Goal: Task Accomplishment & Management: Use online tool/utility

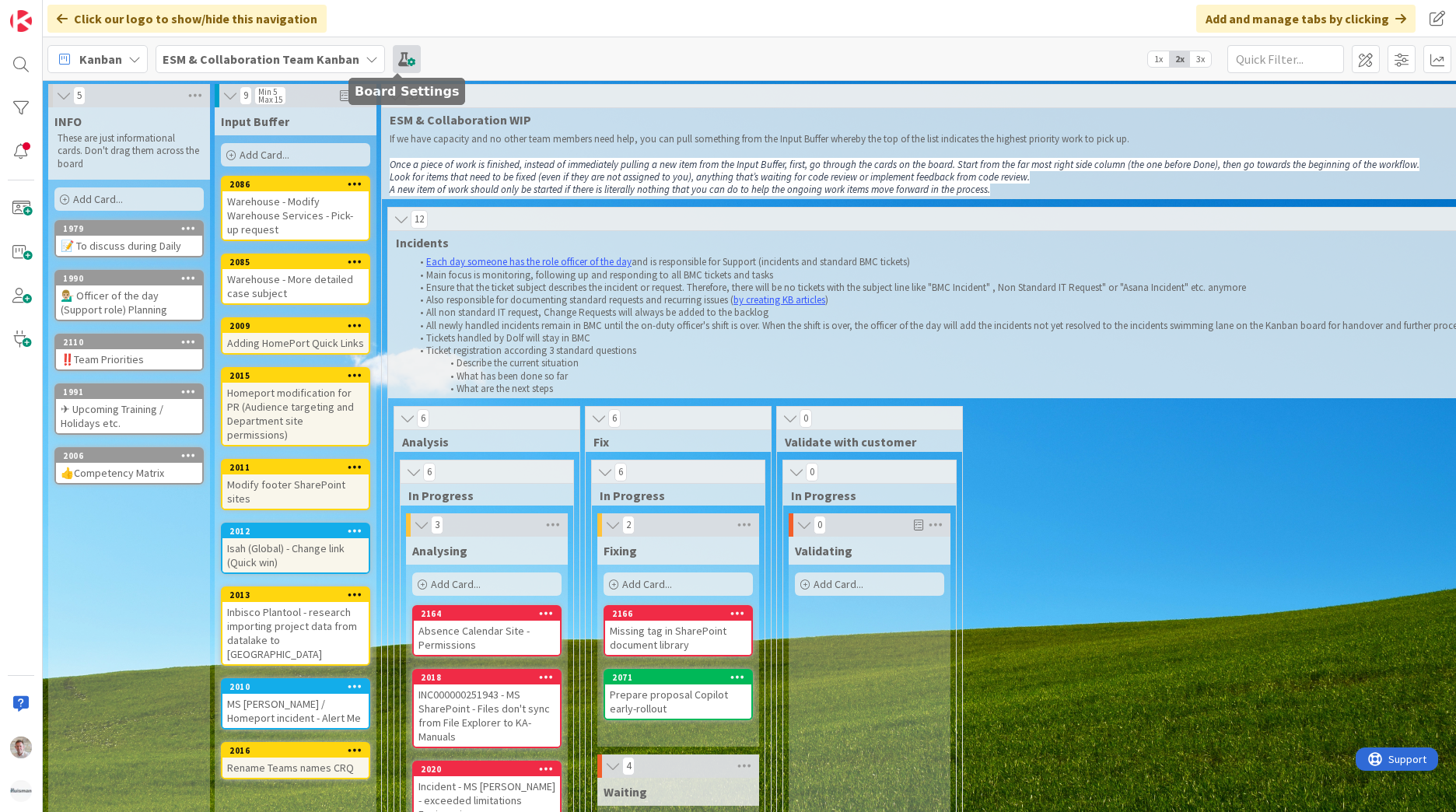
click at [393, 69] on span at bounding box center [406, 59] width 28 height 28
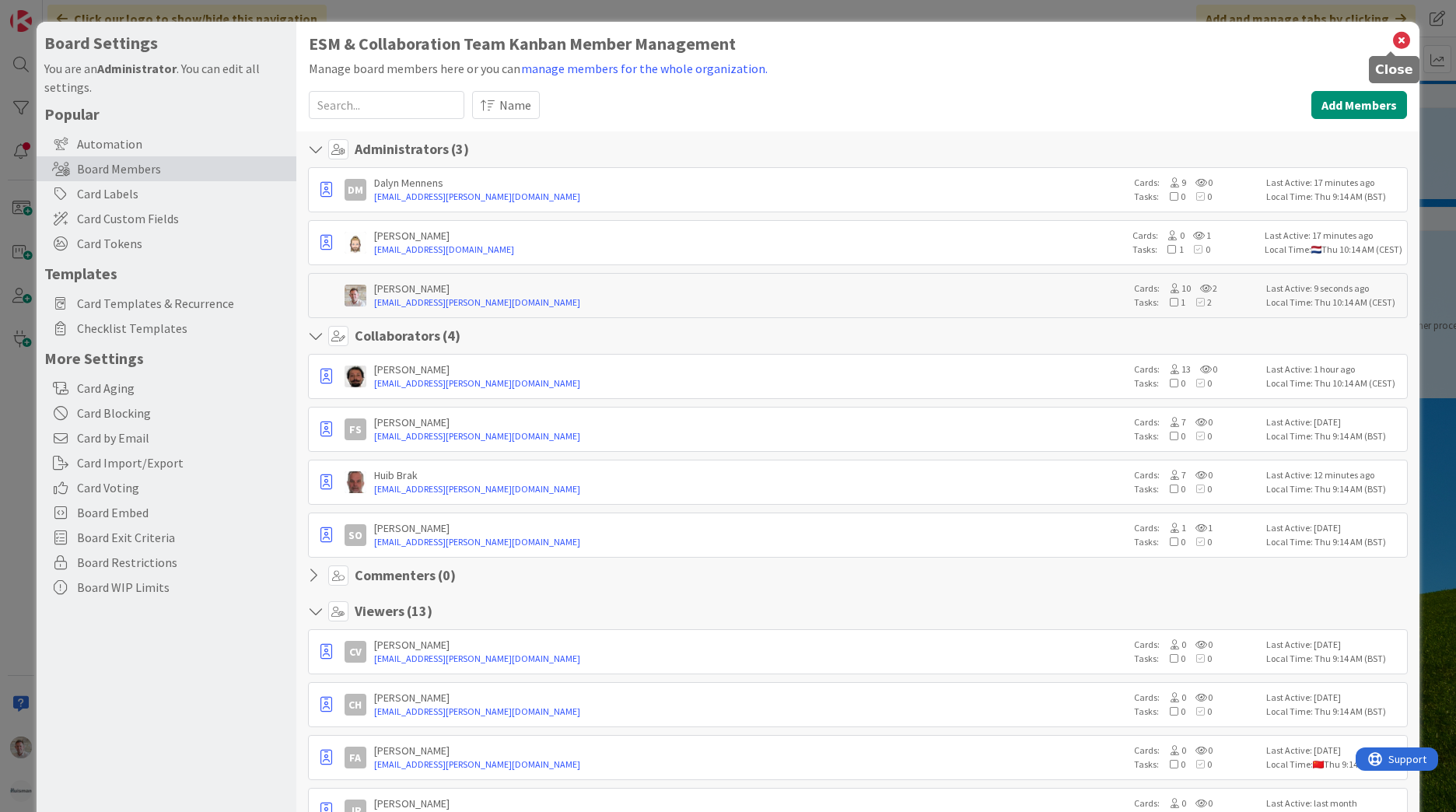
click at [1391, 39] on icon at bounding box center [1401, 40] width 20 height 22
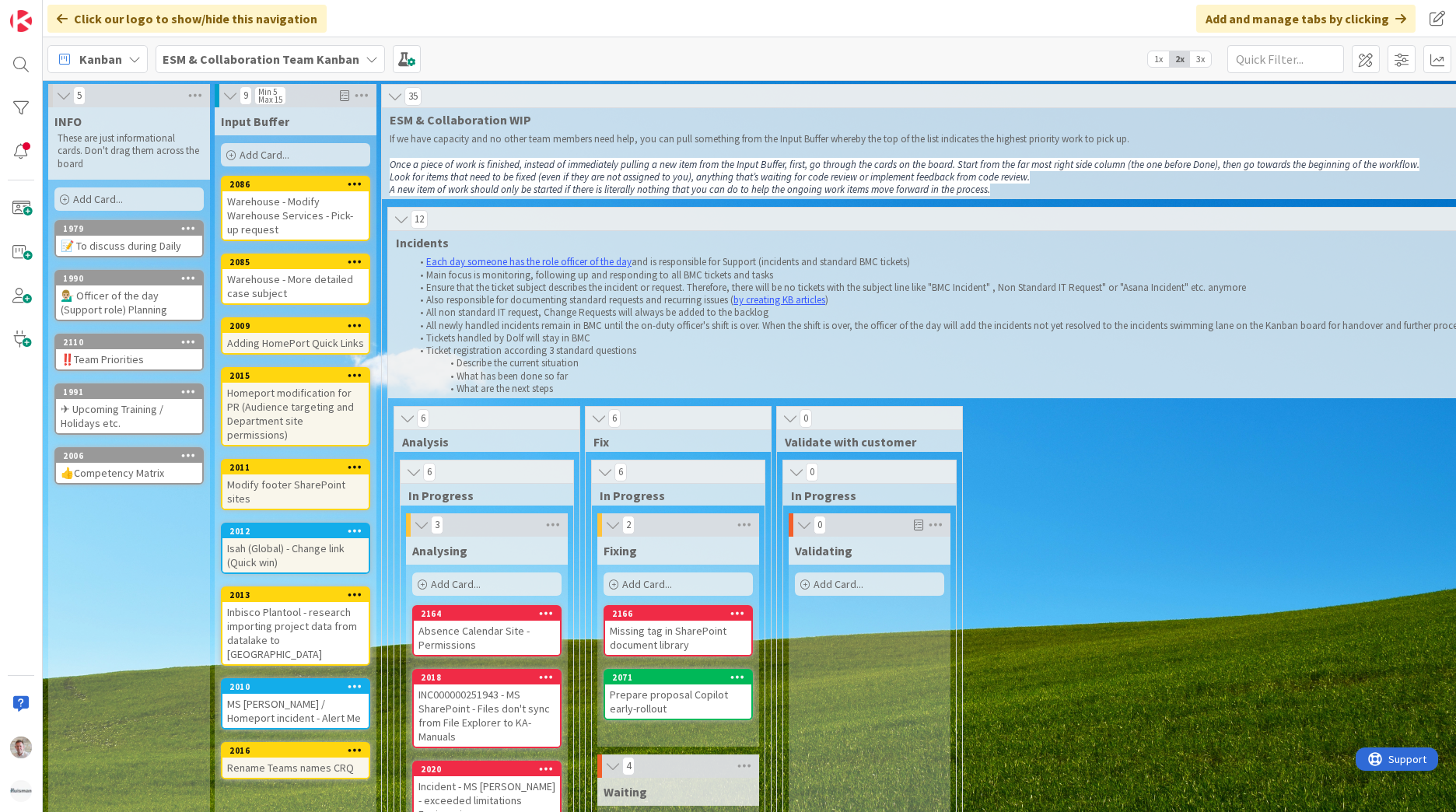
click at [217, 59] on b "ESM & Collaboration Team Kanban" at bounding box center [261, 59] width 196 height 16
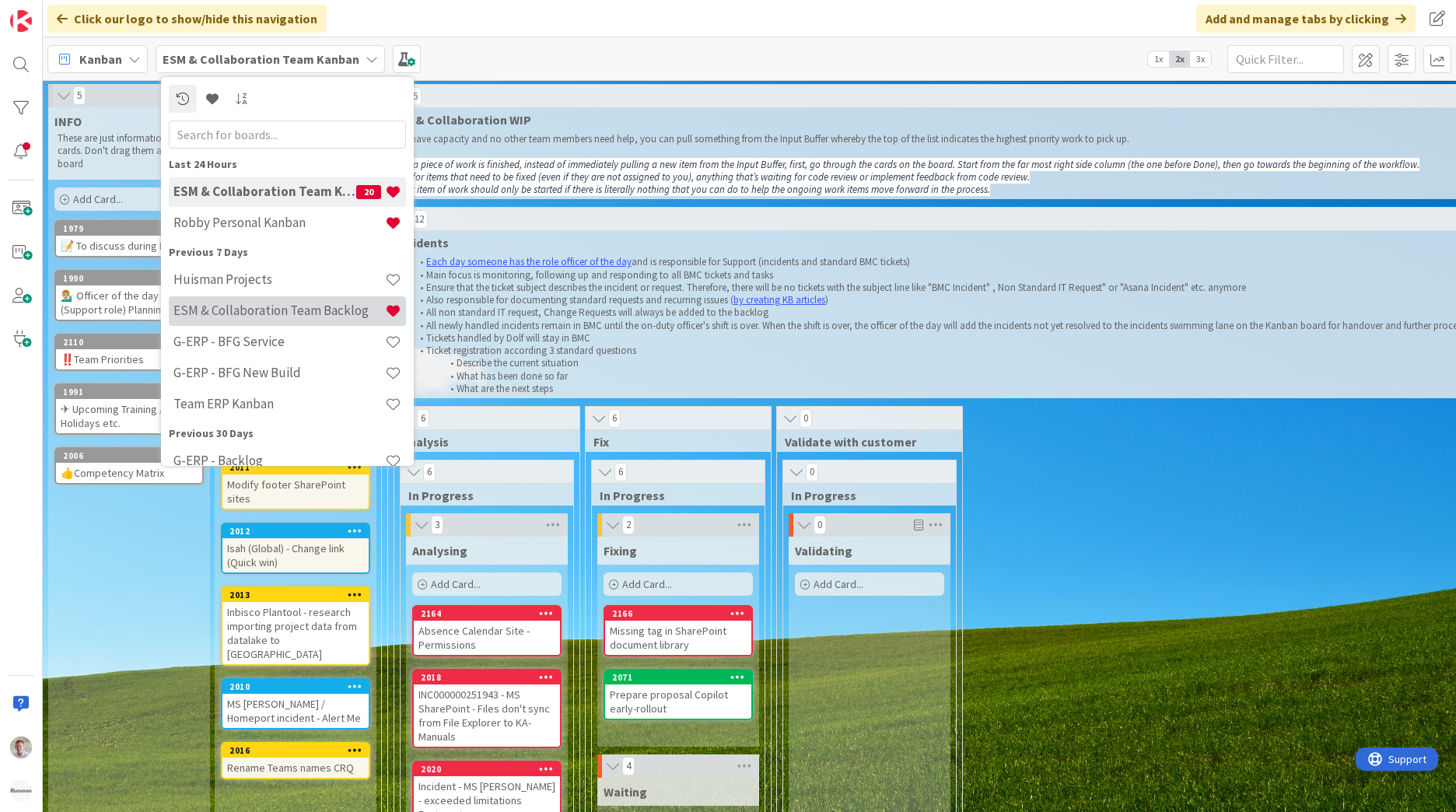
click at [278, 320] on div "ESM & Collaboration Team Backlog" at bounding box center [287, 311] width 237 height 29
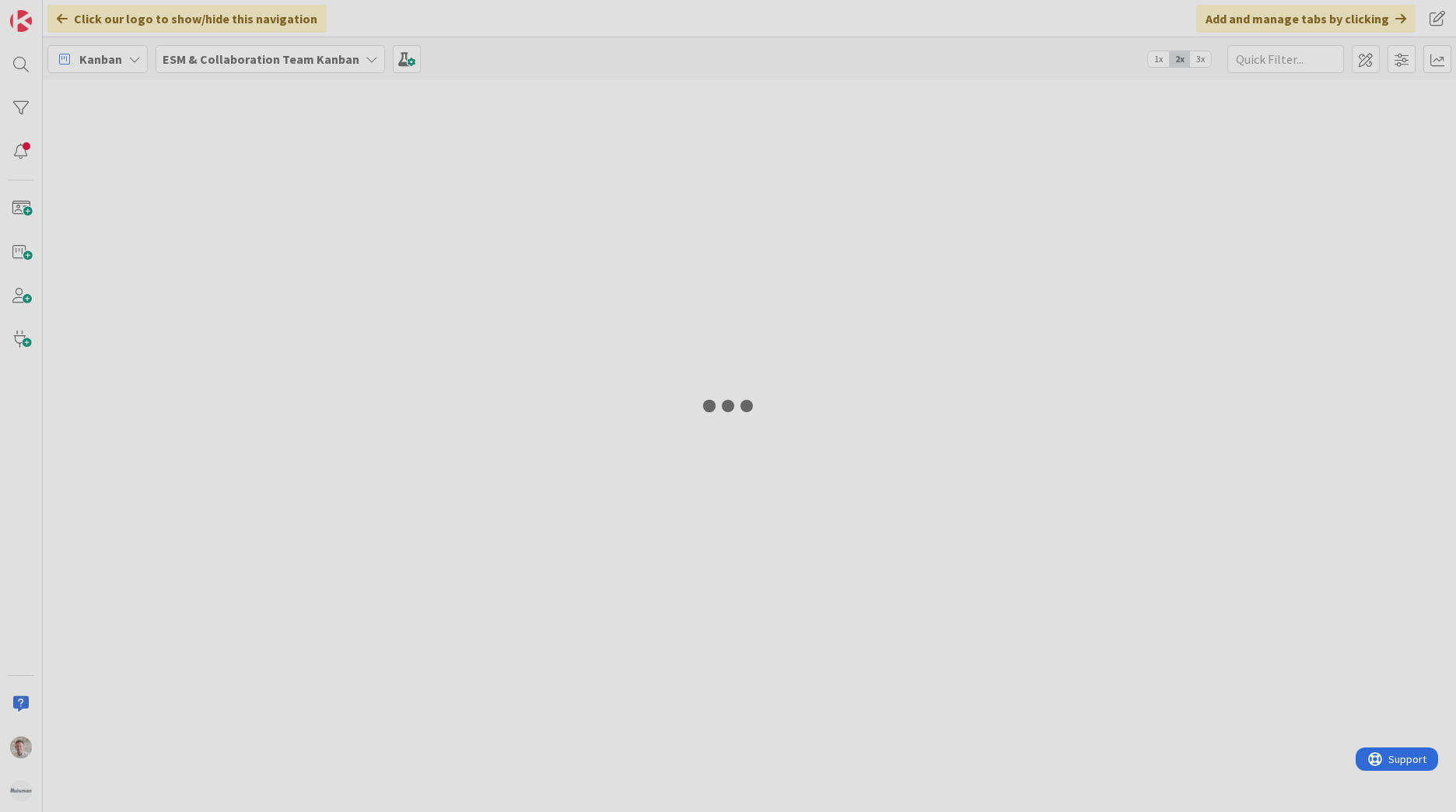
type input "windo"
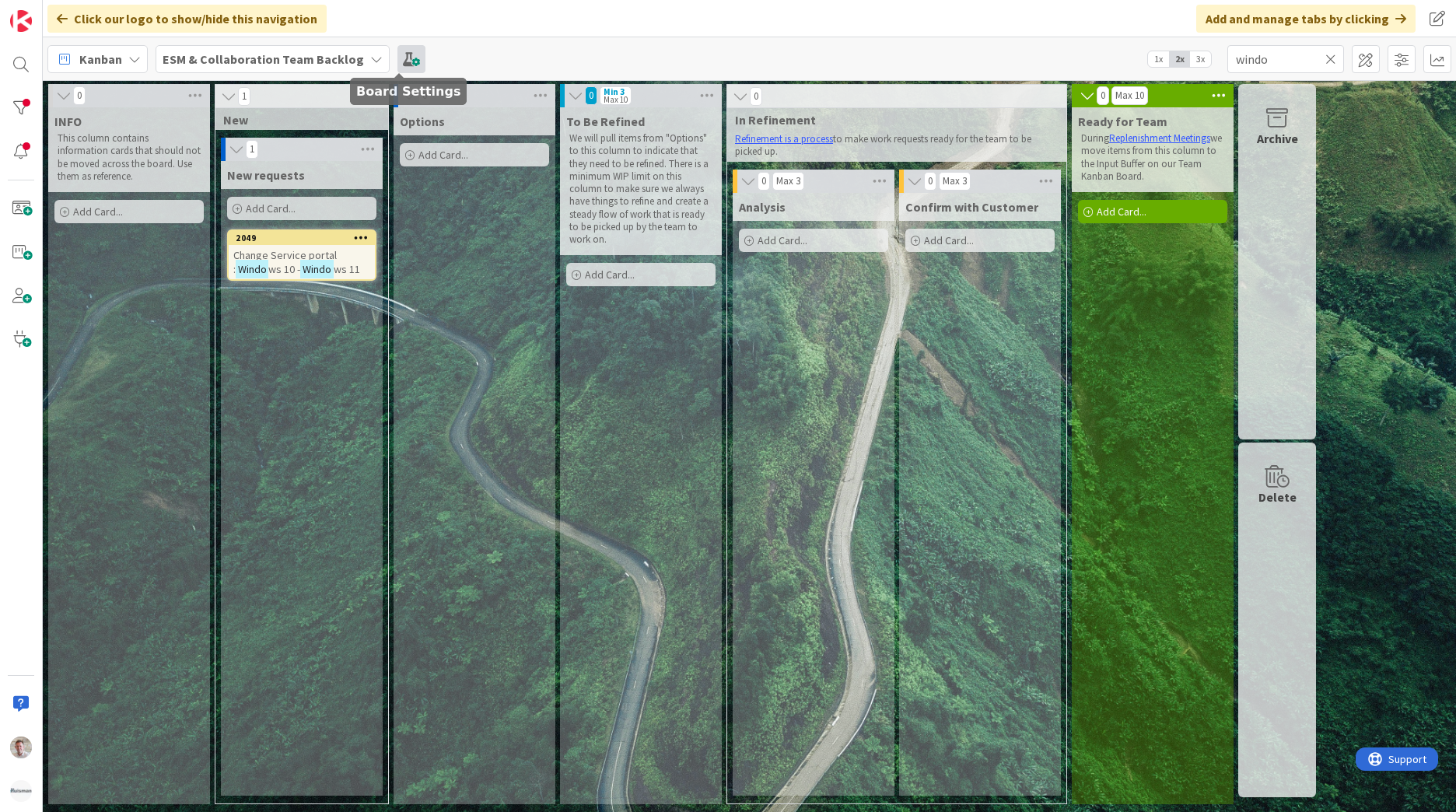
click at [400, 60] on span at bounding box center [411, 59] width 28 height 28
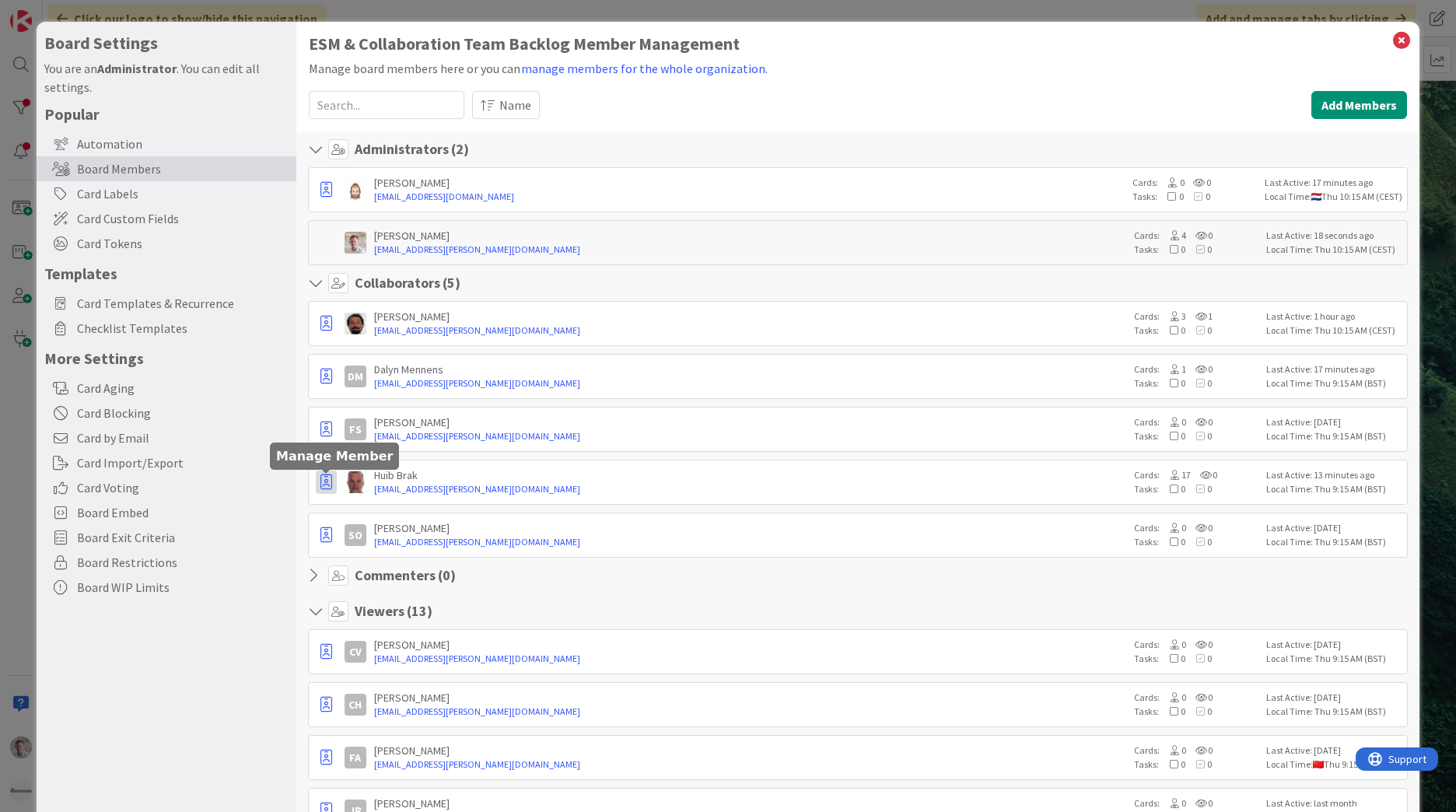
click at [331, 487] on icon "button" at bounding box center [326, 482] width 12 height 16
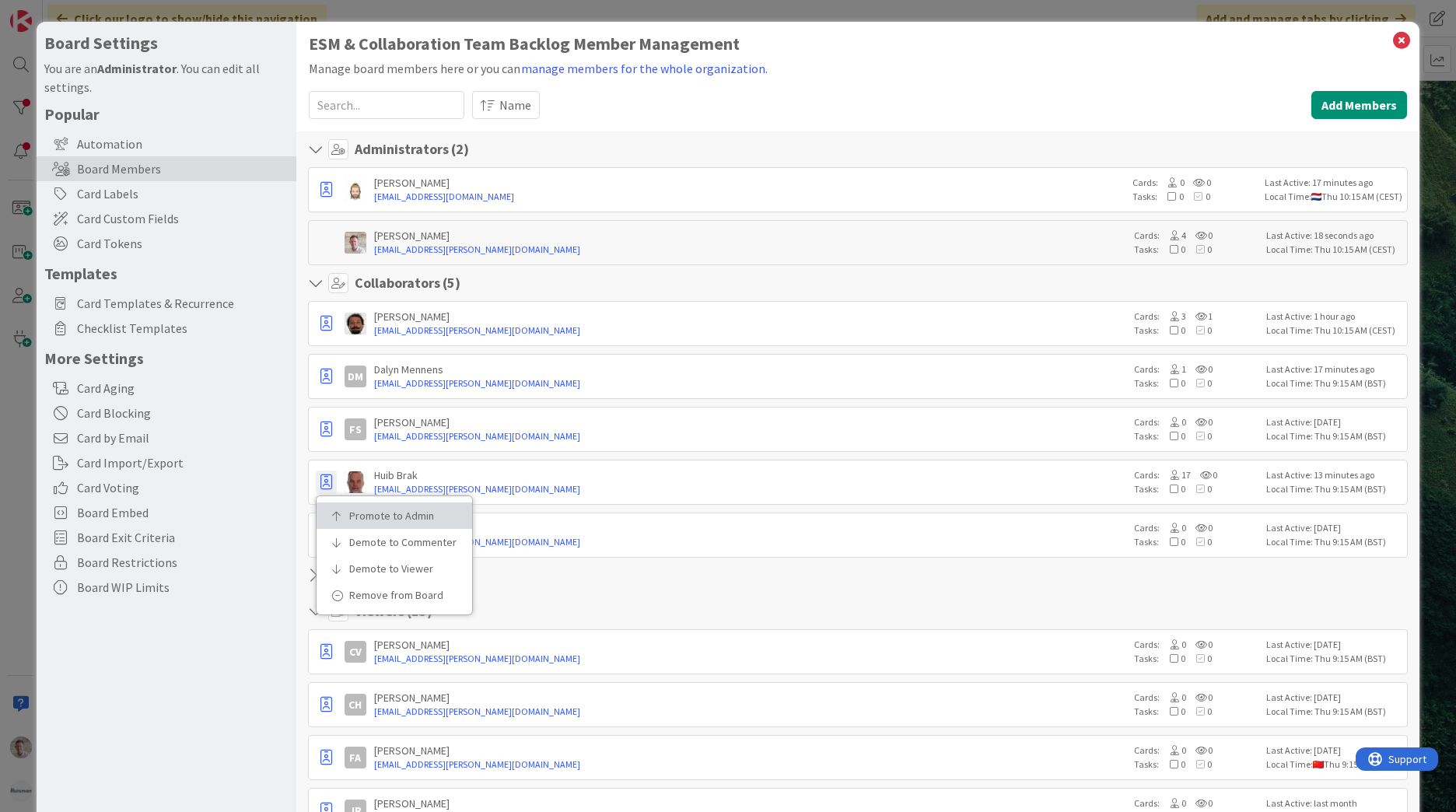
click at [351, 515] on p "Promote to Admin" at bounding box center [400, 516] width 101 height 11
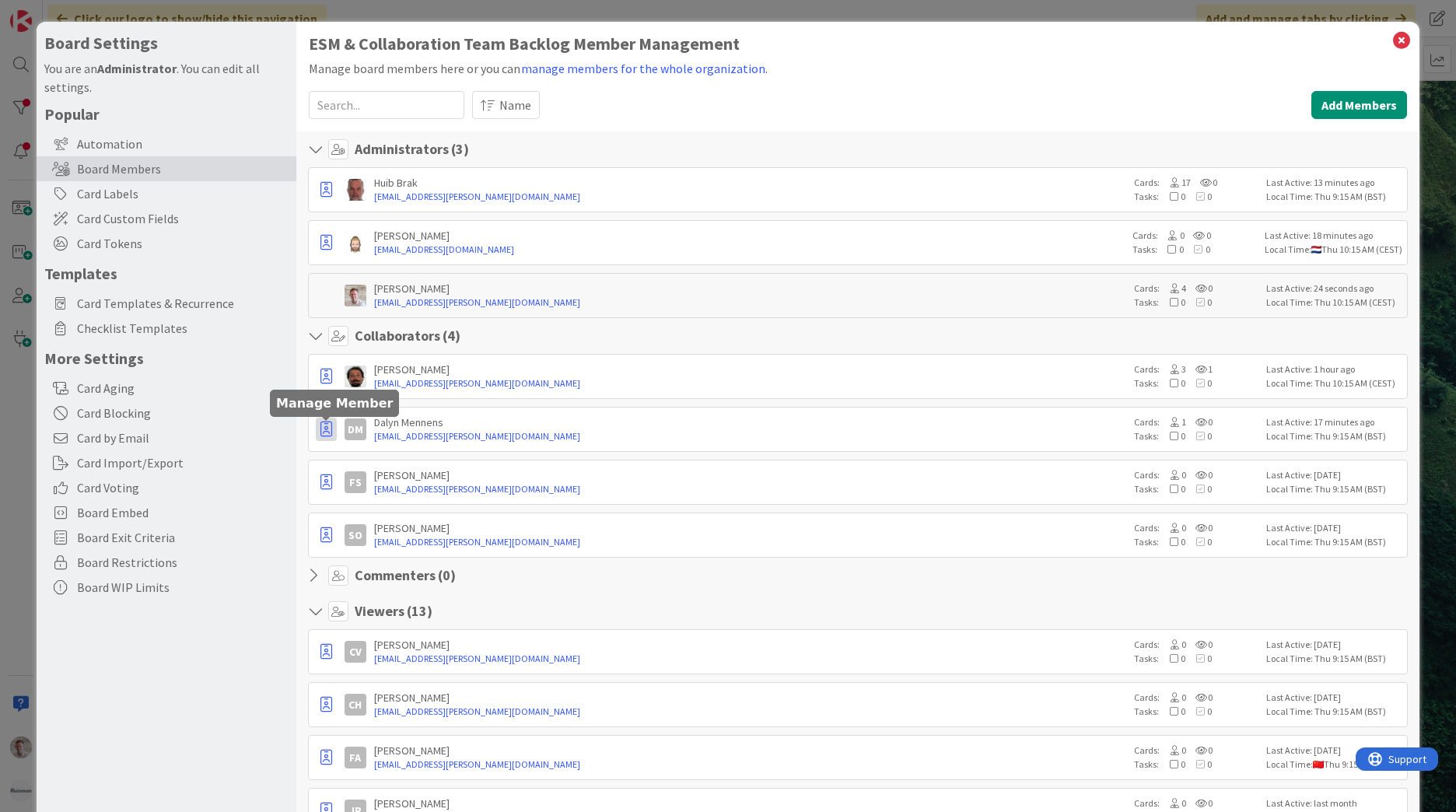
click at [318, 426] on button "button" at bounding box center [326, 428] width 21 height 23
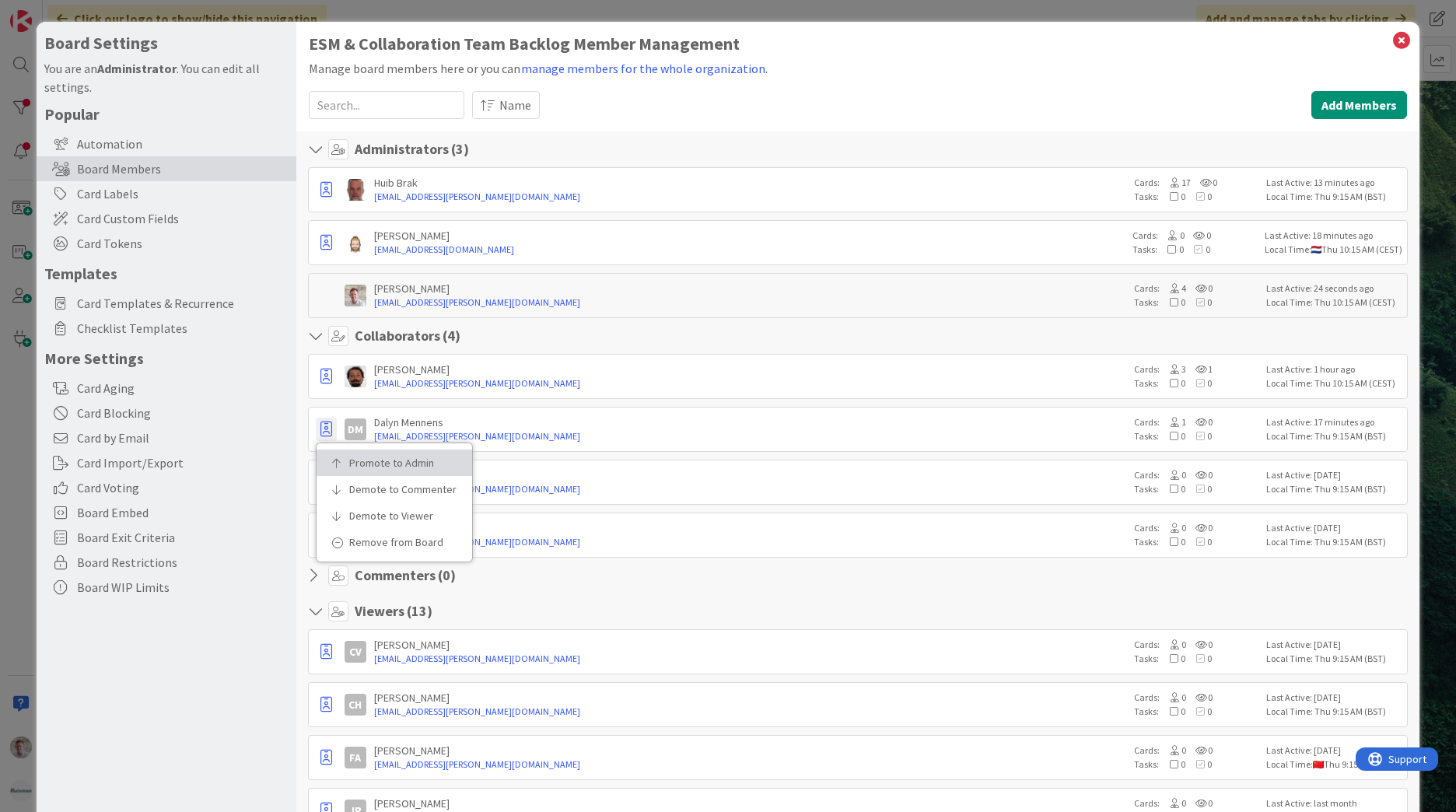
click at [372, 464] on p "Promote to Admin" at bounding box center [400, 462] width 101 height 11
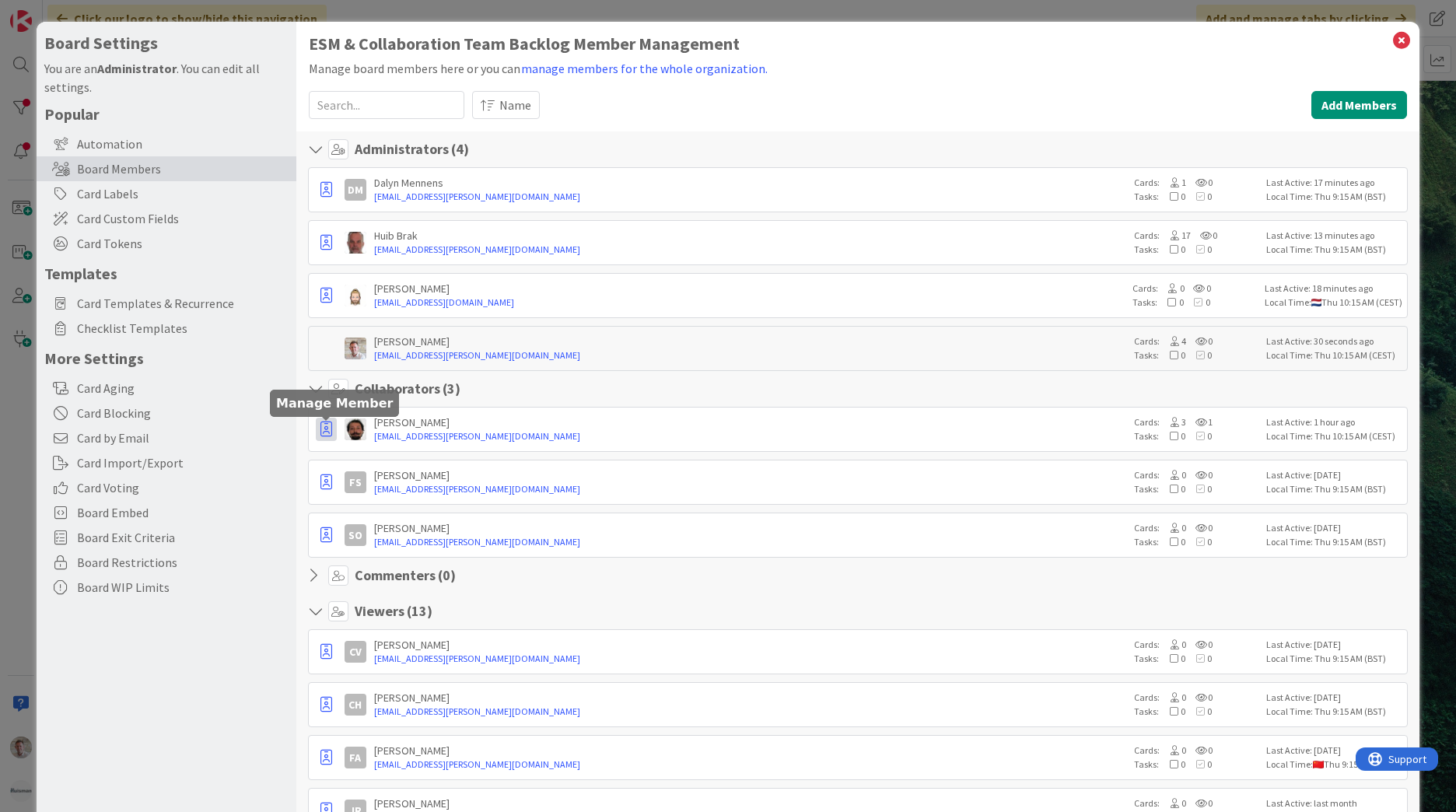
click at [328, 426] on icon "button" at bounding box center [326, 428] width 12 height 16
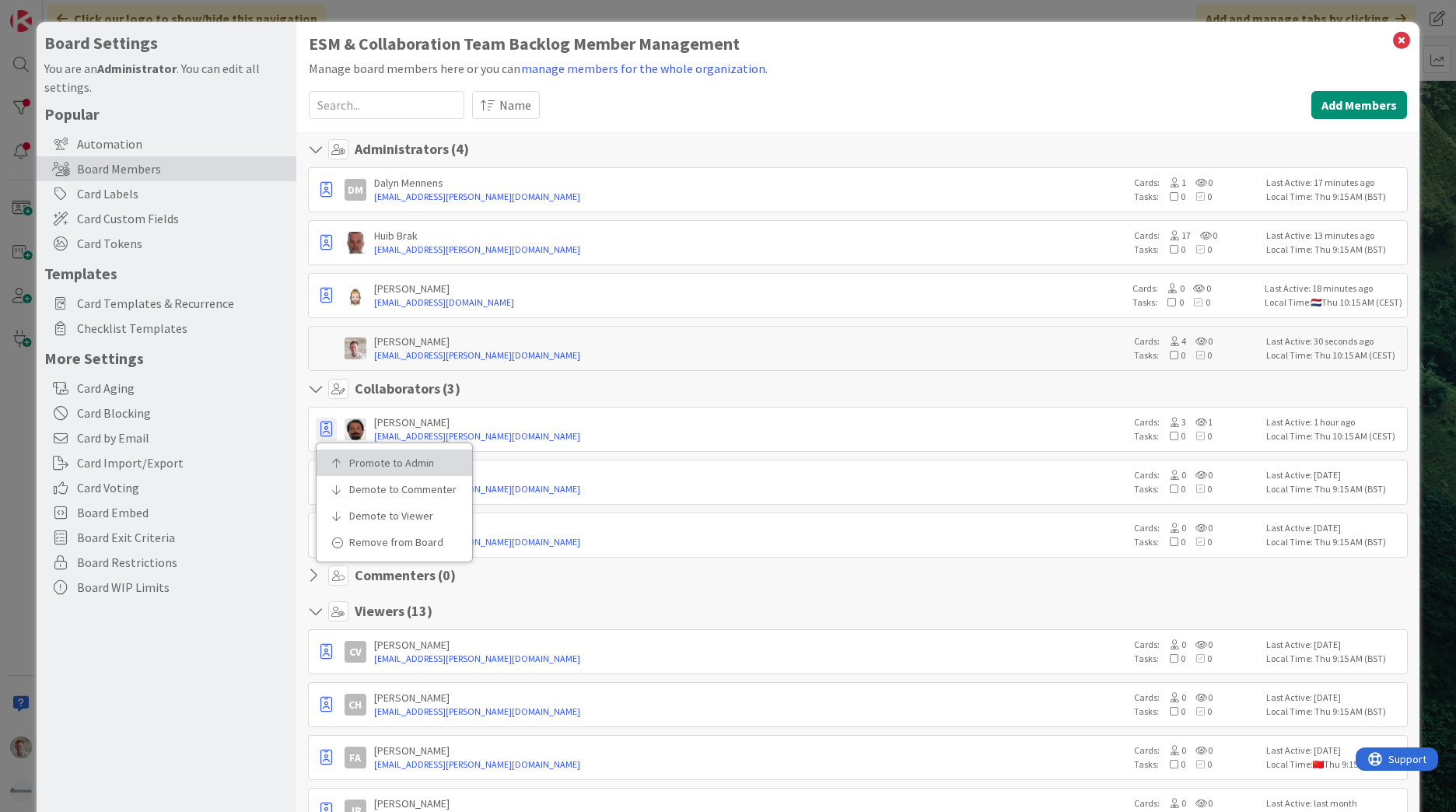
click at [349, 451] on link "Promote to Admin" at bounding box center [395, 462] width 156 height 27
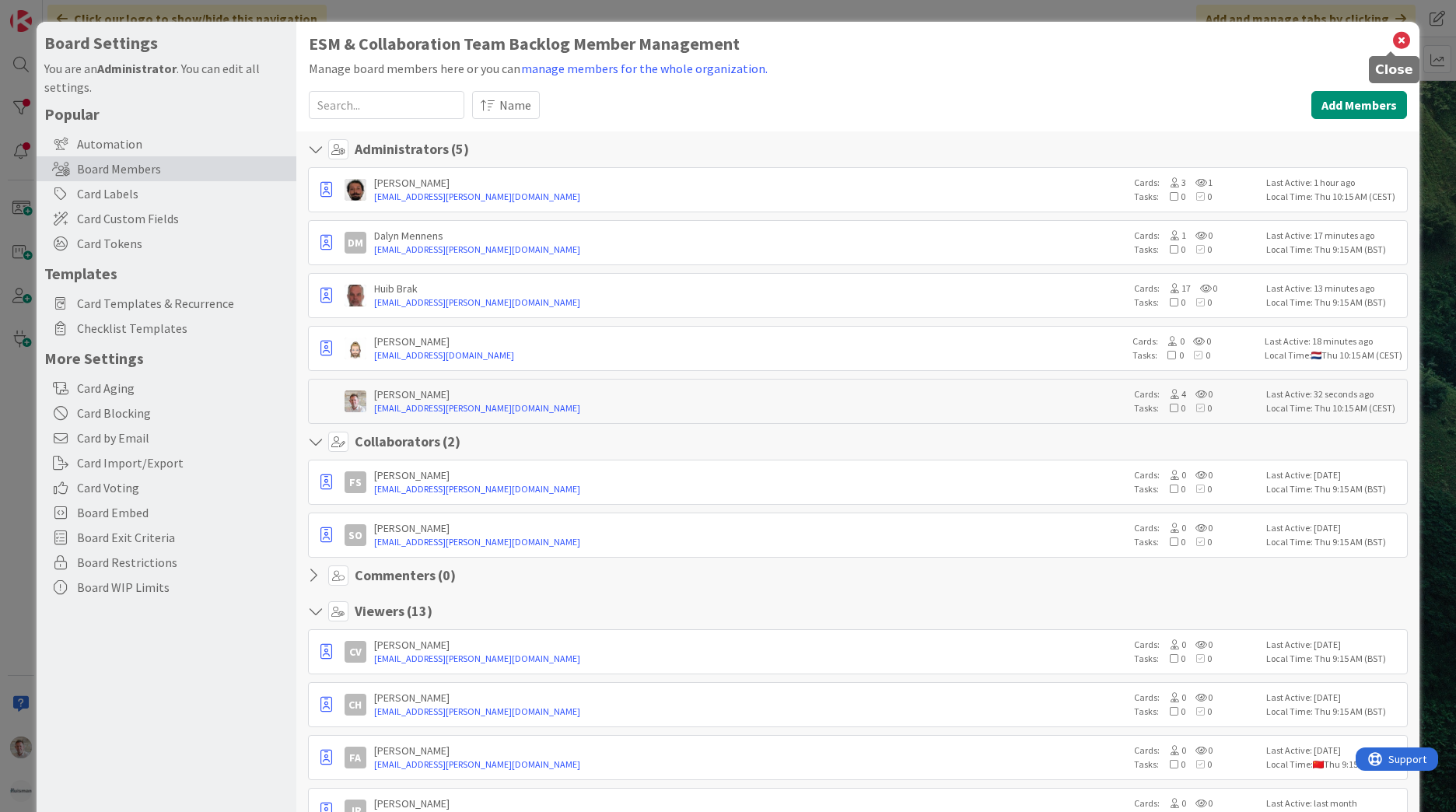
click at [1394, 45] on icon at bounding box center [1401, 40] width 20 height 22
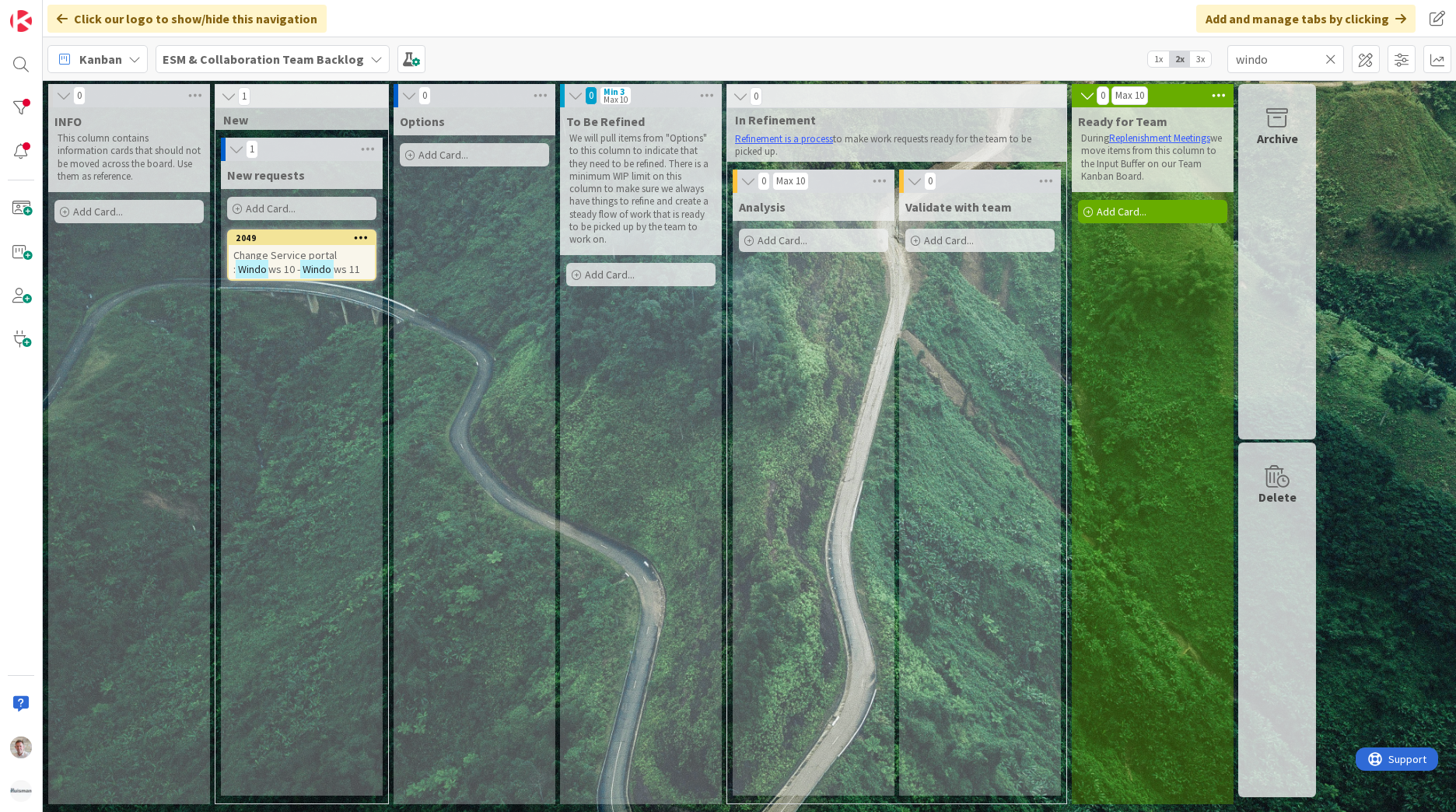
click at [289, 61] on b "ESM & Collaboration Team Backlog" at bounding box center [263, 59] width 202 height 16
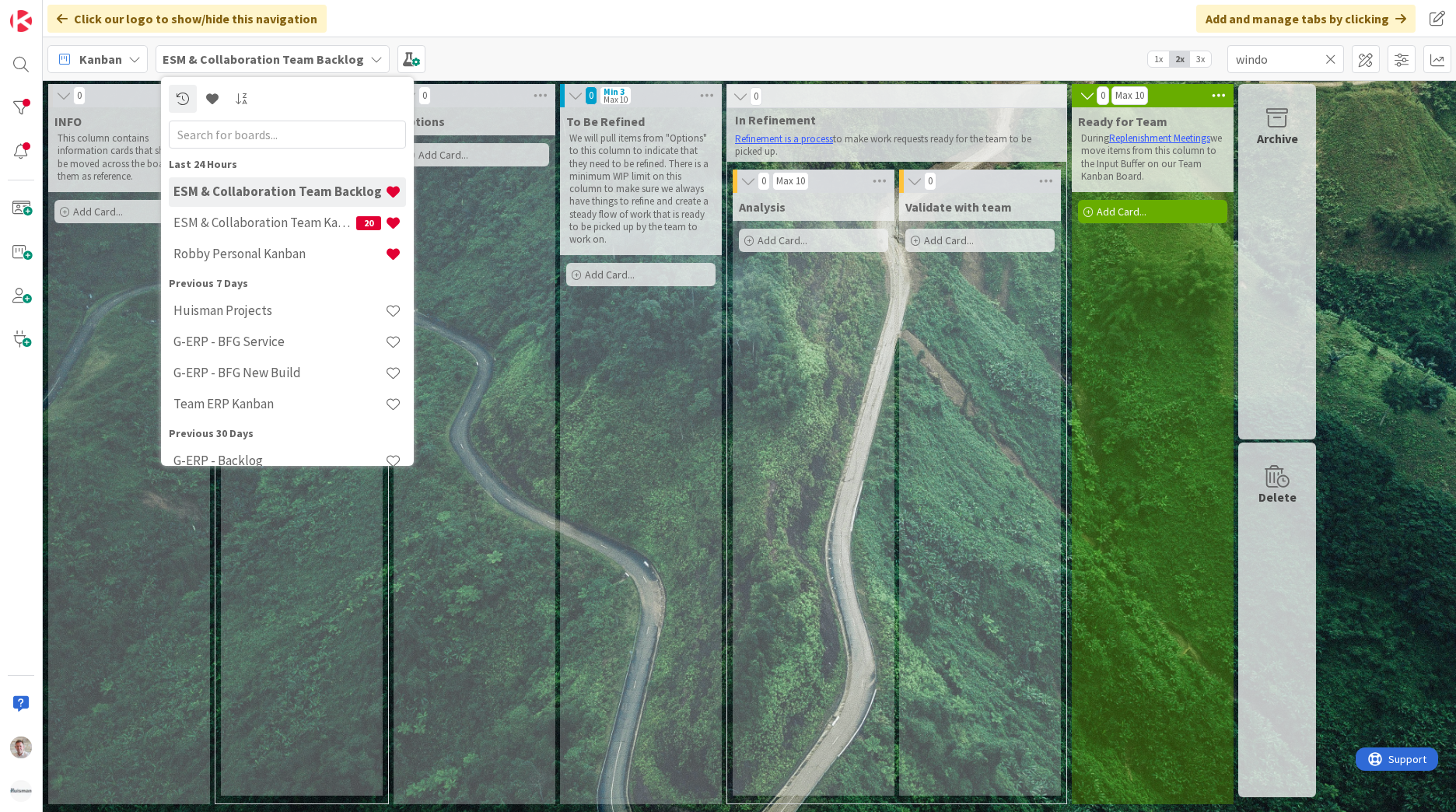
click at [294, 232] on div "ESM & Collaboration Team Kanban 20" at bounding box center [287, 223] width 237 height 29
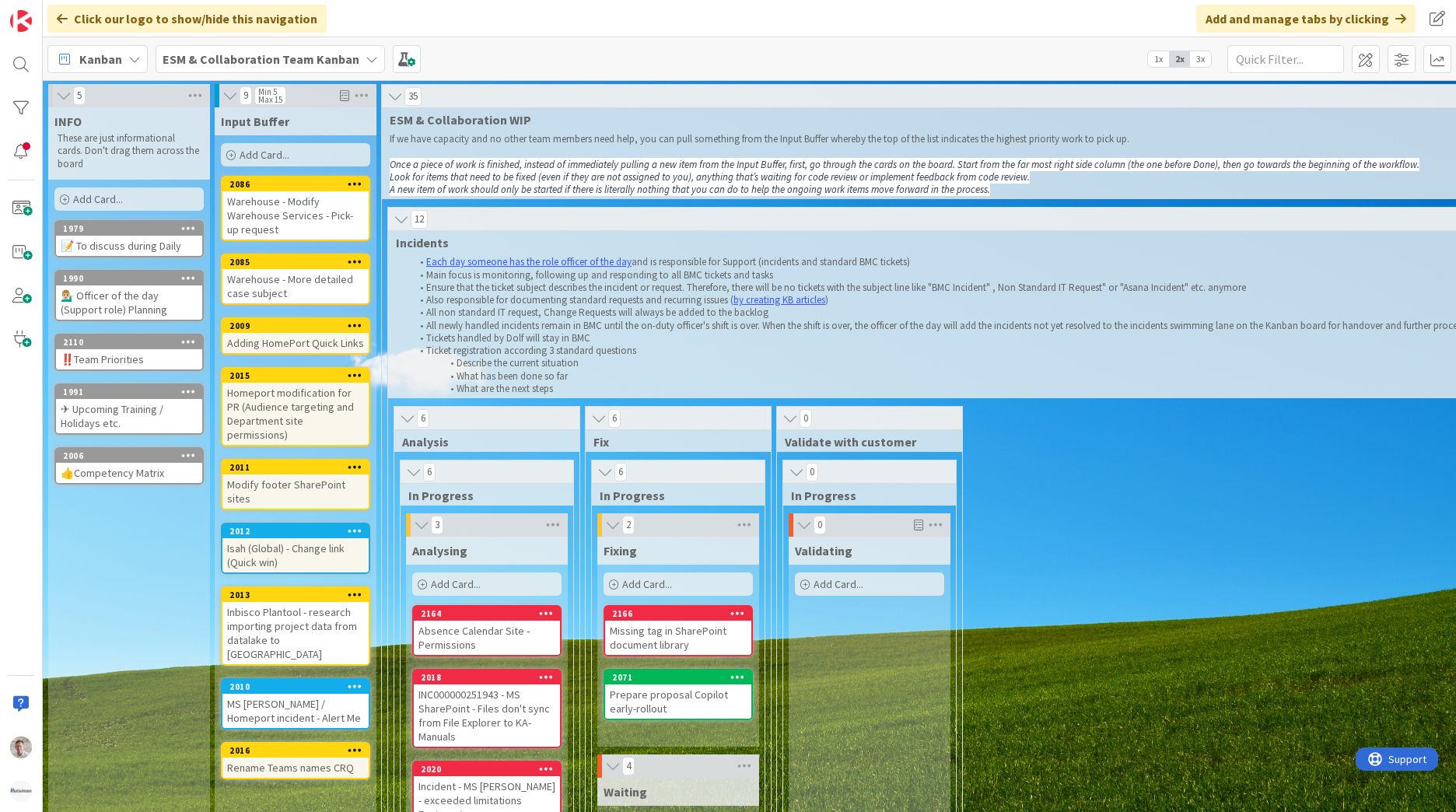
click at [266, 538] on div "Isah (Global) - Change link (Quick win)" at bounding box center [295, 554] width 146 height 34
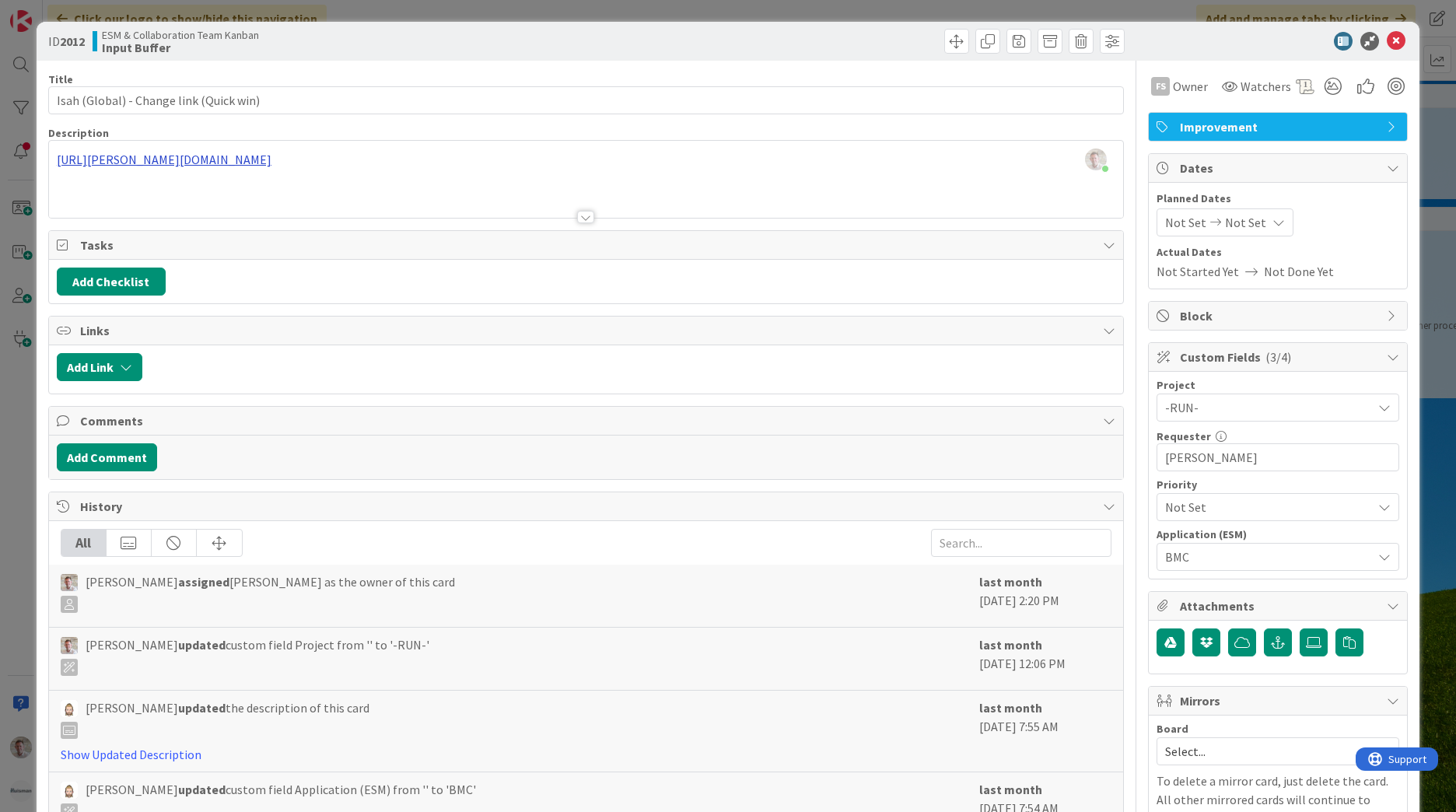
click at [434, 161] on div "Robby de Bie just joined https://huisman-smartit.onbmc.com/smartit/app/#/workor…" at bounding box center [585, 179] width 1073 height 77
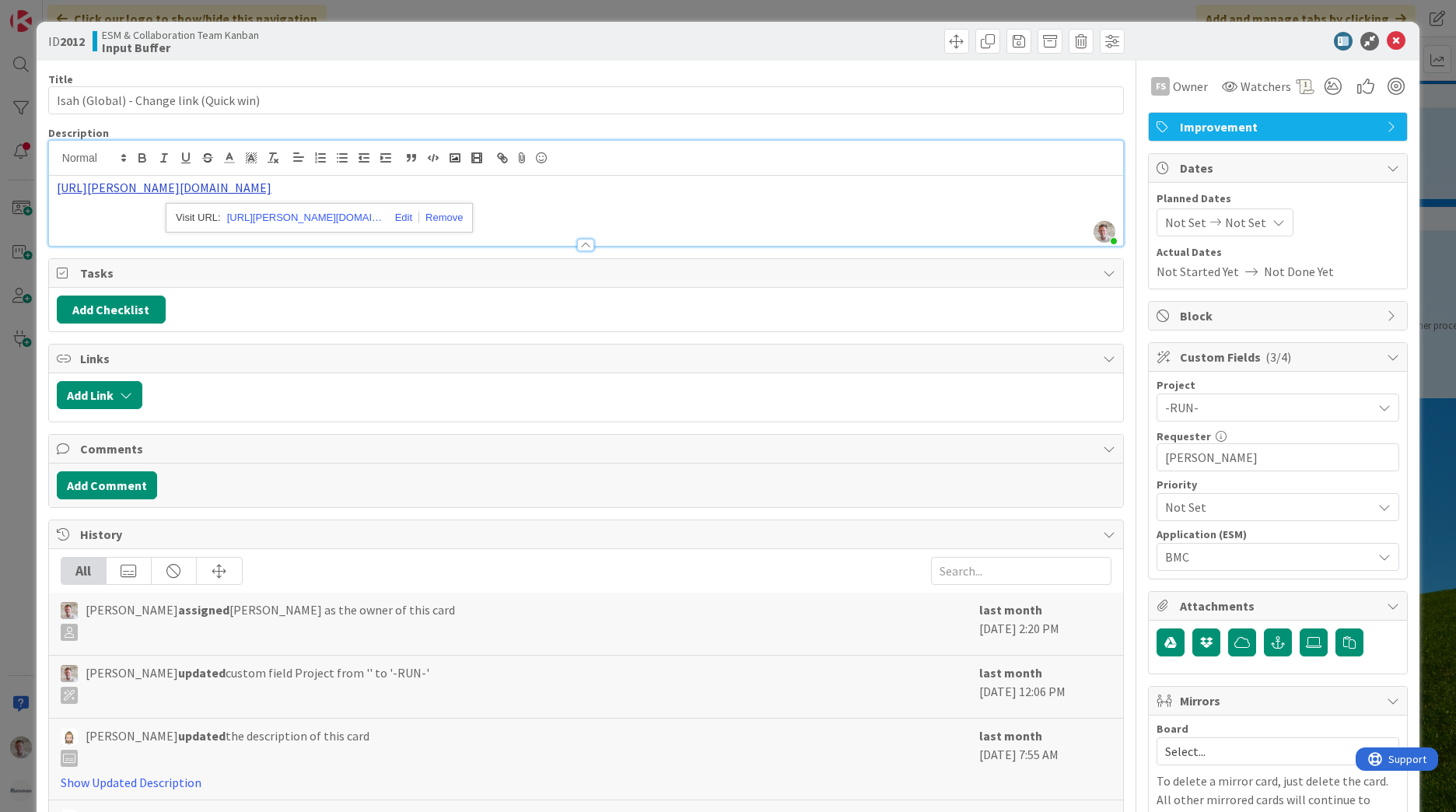
click at [272, 189] on link "https://huisman-smartit.onbmc.com/smartit/app/#/workorder/AGGHEXFAF704DATC698ST…" at bounding box center [164, 187] width 215 height 16
click at [352, 219] on link "https://huisman-smartit.onbmc.com/smartit/app/#/workorder/AGGHEXFAF704DATC698ST…" at bounding box center [305, 217] width 156 height 20
click at [1390, 42] on icon at bounding box center [1395, 41] width 18 height 18
